Goal: Transaction & Acquisition: Purchase product/service

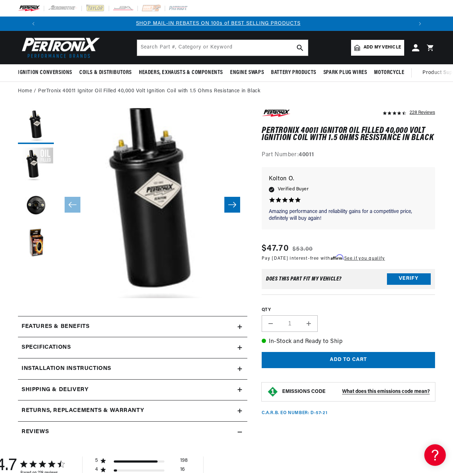
scroll to position [0, 384]
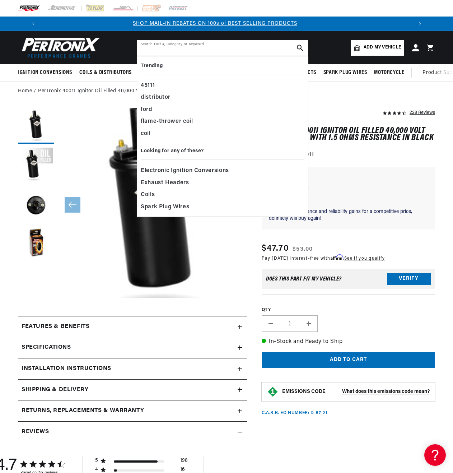
drag, startPoint x: 240, startPoint y: 46, endPoint x: 251, endPoint y: 45, distance: 11.2
click at [230, 46] on input "text" at bounding box center [222, 48] width 171 height 16
click at [148, 132] on div "coil" at bounding box center [223, 134] width 164 height 12
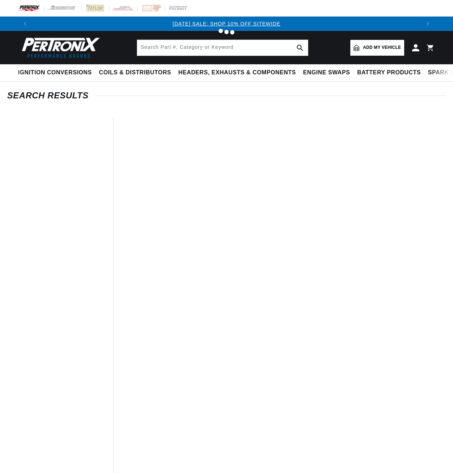
type input "coil"
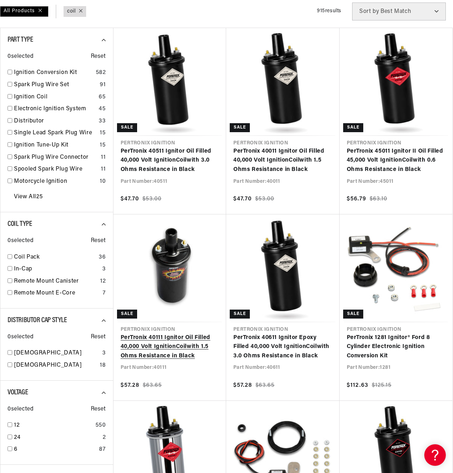
scroll to position [0, 768]
click at [158, 339] on link "PerTronix 40111 Ignitor Oil Filled 40,000 Volt Ignition Coil with 1.5 Ohms Resi…" at bounding box center [170, 347] width 99 height 28
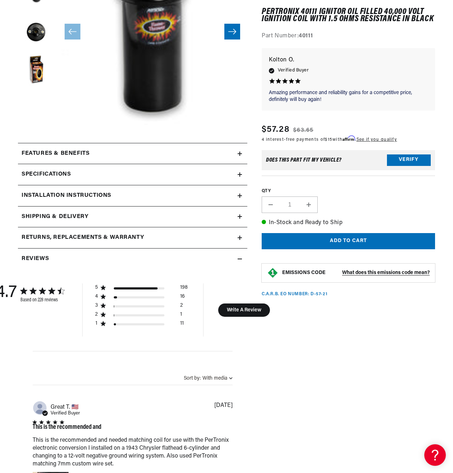
scroll to position [144, 0]
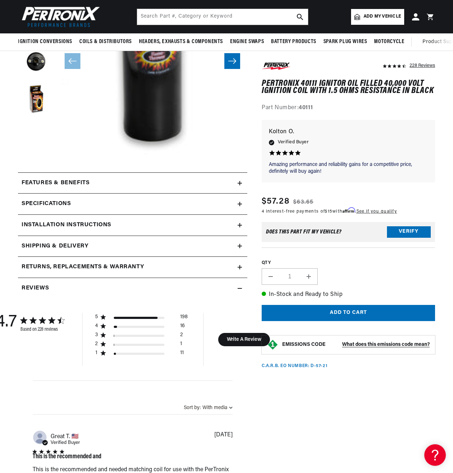
click at [239, 183] on icon at bounding box center [240, 183] width 4 height 4
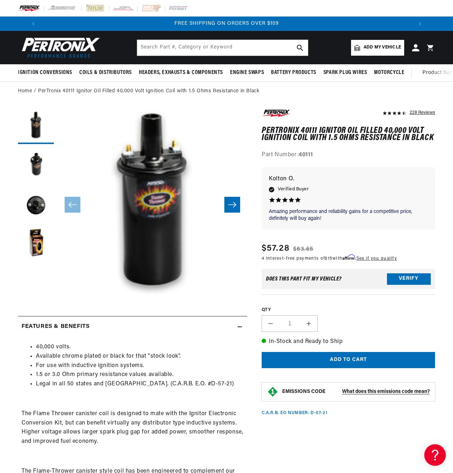
scroll to position [0, 768]
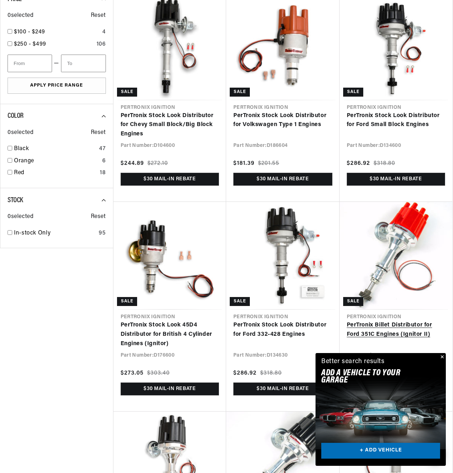
scroll to position [467, 0]
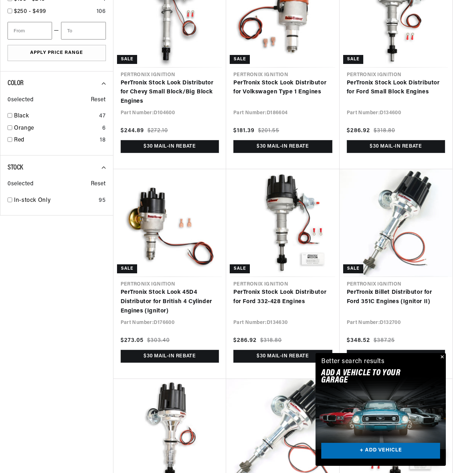
click at [443, 357] on button "Close" at bounding box center [441, 357] width 9 height 9
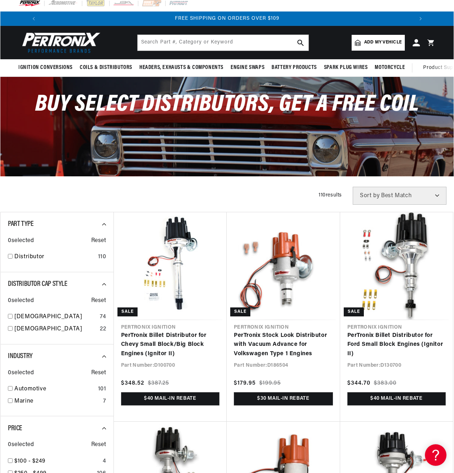
scroll to position [0, 0]
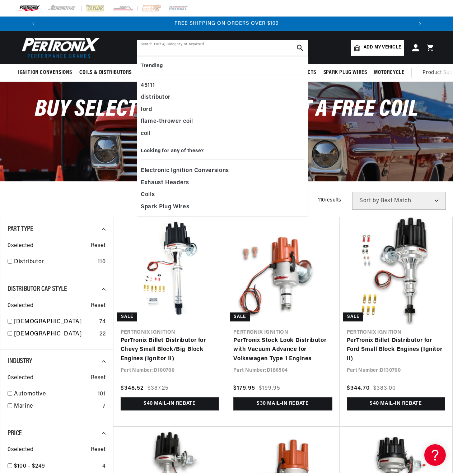
click at [142, 46] on input "text" at bounding box center [222, 48] width 171 height 16
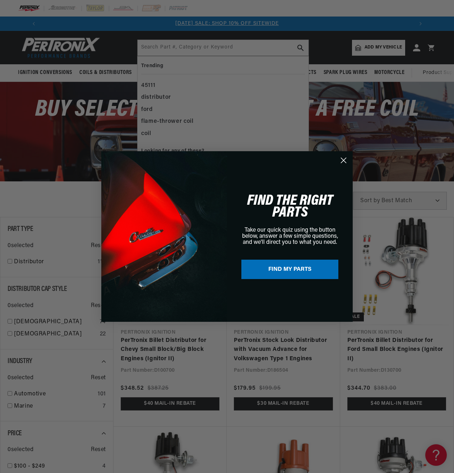
click at [174, 122] on div "Close dialog FIND THE RIGHT PARTS Take our quick quiz using the button below, a…" at bounding box center [227, 236] width 454 height 473
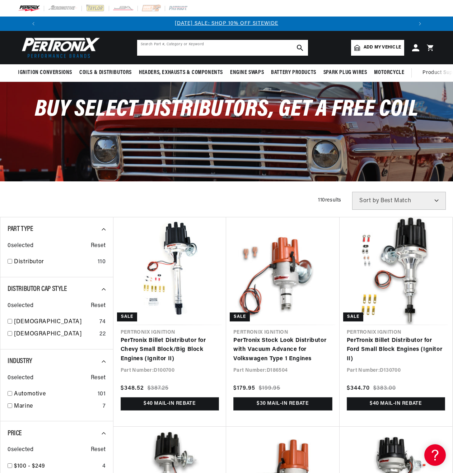
click at [142, 47] on input "text" at bounding box center [222, 48] width 171 height 16
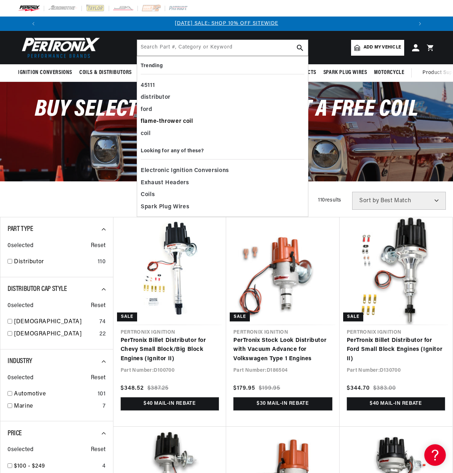
click at [169, 120] on div "flame-thrower coil" at bounding box center [223, 122] width 164 height 12
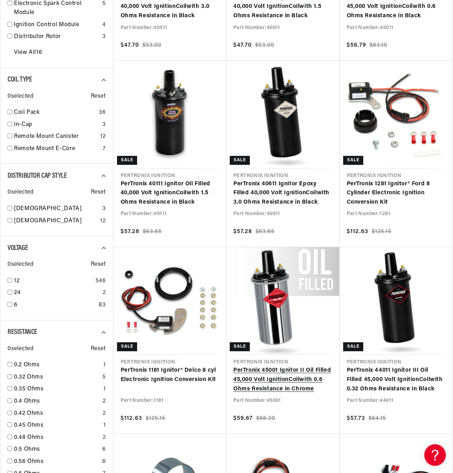
scroll to position [287, 0]
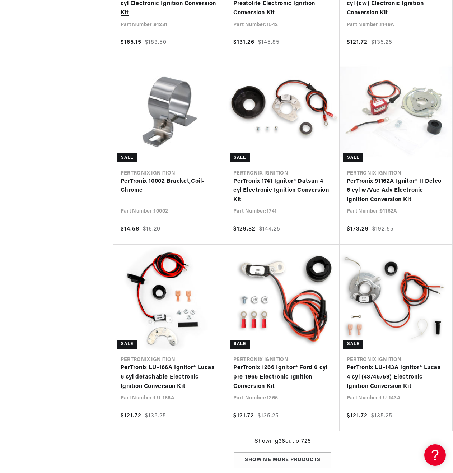
scroll to position [0, 406]
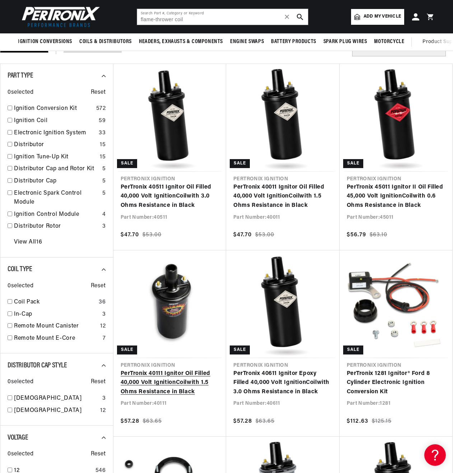
click at [155, 380] on link "PerTronix 40111 Ignitor Oil Filled 40,000 Volt Ignition Coil with 1.5 Ohms Resi…" at bounding box center [170, 383] width 99 height 28
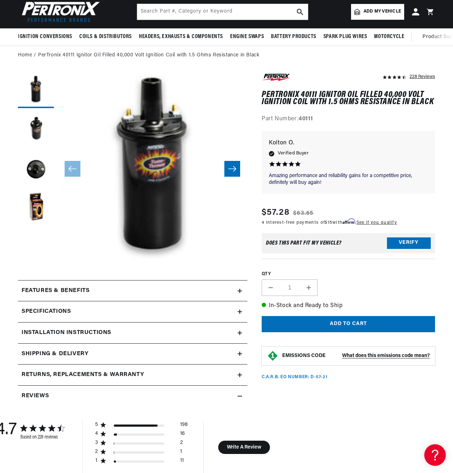
scroll to position [0, 384]
click at [240, 311] on icon at bounding box center [240, 311] width 0 height 4
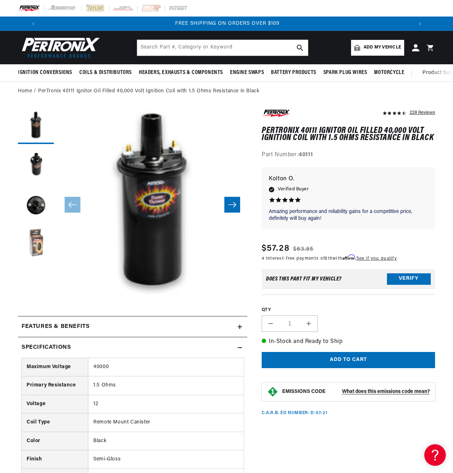
scroll to position [0, 768]
click at [37, 250] on button "Load image 4 in gallery view" at bounding box center [36, 245] width 36 height 36
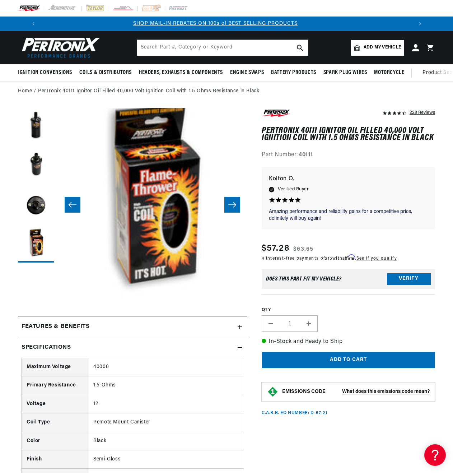
scroll to position [0, 384]
click at [425, 111] on div "228 Reviews" at bounding box center [422, 112] width 25 height 9
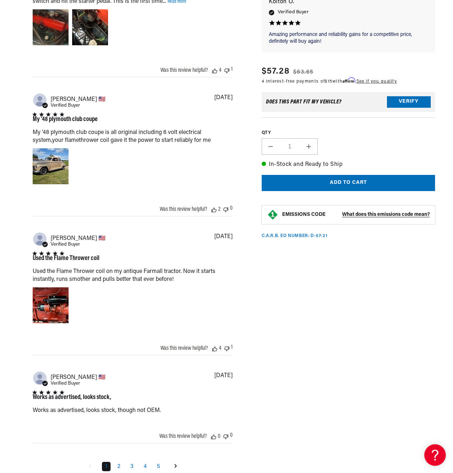
scroll to position [1295, 0]
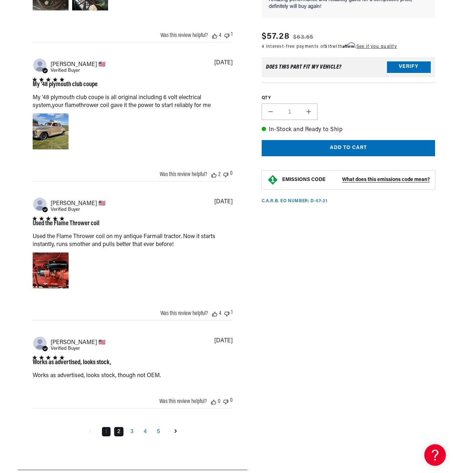
click at [120, 436] on link "2" at bounding box center [118, 431] width 9 height 9
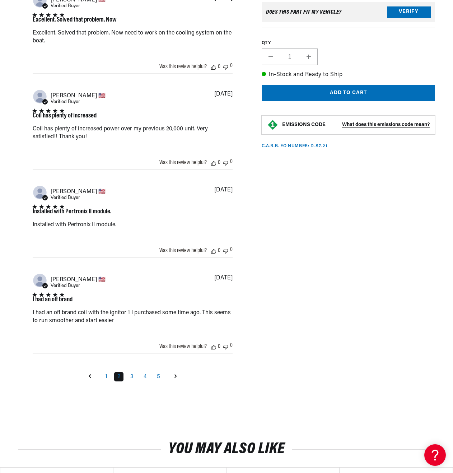
scroll to position [0, 0]
click at [132, 381] on link "3" at bounding box center [132, 376] width 10 height 9
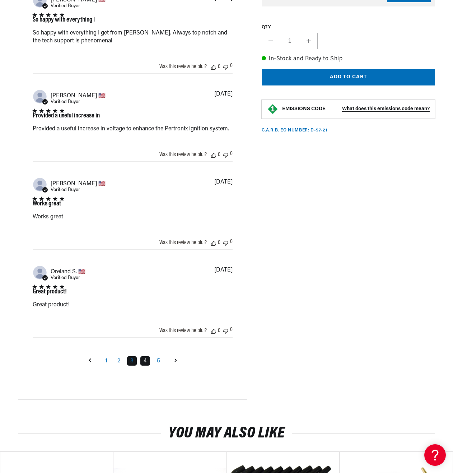
scroll to position [0, 768]
click at [146, 366] on link "4" at bounding box center [145, 360] width 10 height 9
